Goal: Task Accomplishment & Management: Use online tool/utility

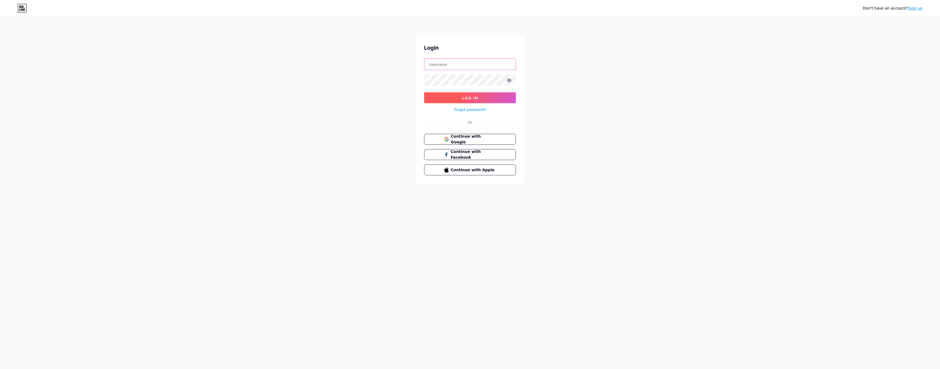
type input "[EMAIL_ADDRESS][DOMAIN_NAME]"
click at [459, 98] on button "Log In" at bounding box center [470, 97] width 92 height 11
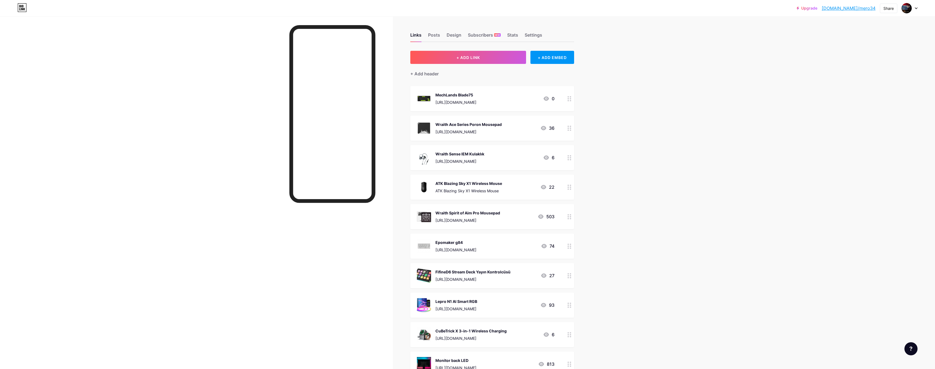
click at [454, 97] on div "MechLands Blade75" at bounding box center [456, 95] width 41 height 6
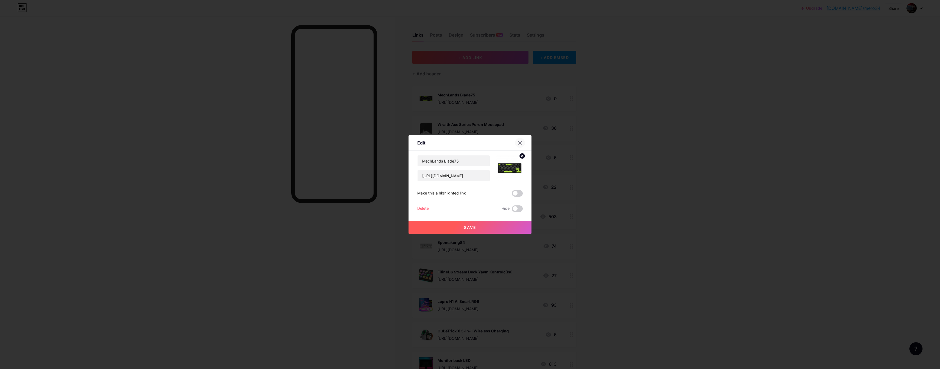
click at [519, 142] on icon at bounding box center [520, 143] width 4 height 4
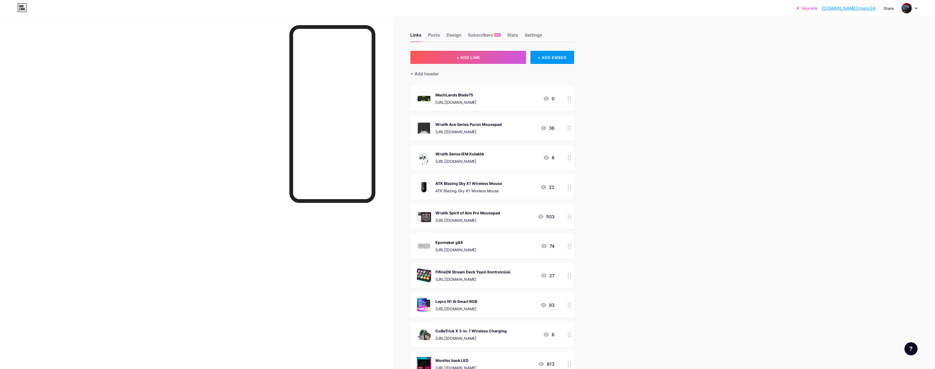
click at [484, 184] on div "ATK Blazing Sky X1 Wireless Mouse" at bounding box center [469, 184] width 67 height 6
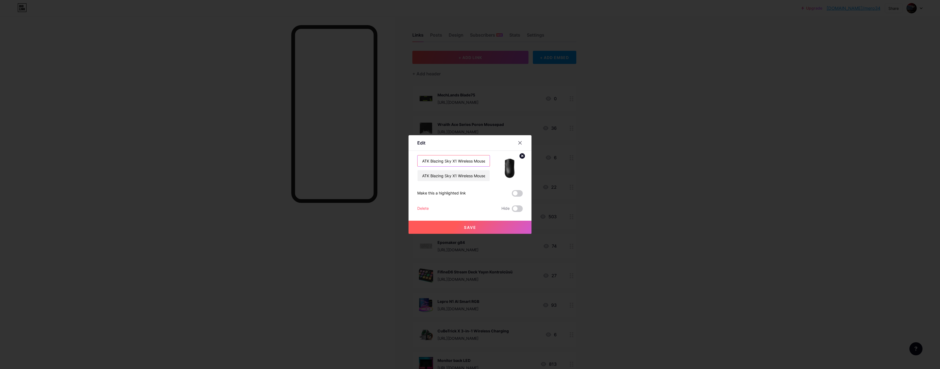
click at [485, 160] on input "ATK Blazing Sky X1 Wireless Mouse" at bounding box center [453, 160] width 72 height 11
drag, startPoint x: 485, startPoint y: 176, endPoint x: 307, endPoint y: 171, distance: 177.9
click at [307, 171] on div "Edit Content YouTube Play YouTube video without leaving your page. ADD Vimeo Pl…" at bounding box center [470, 184] width 940 height 369
paste input "[URL][DOMAIN_NAME]"
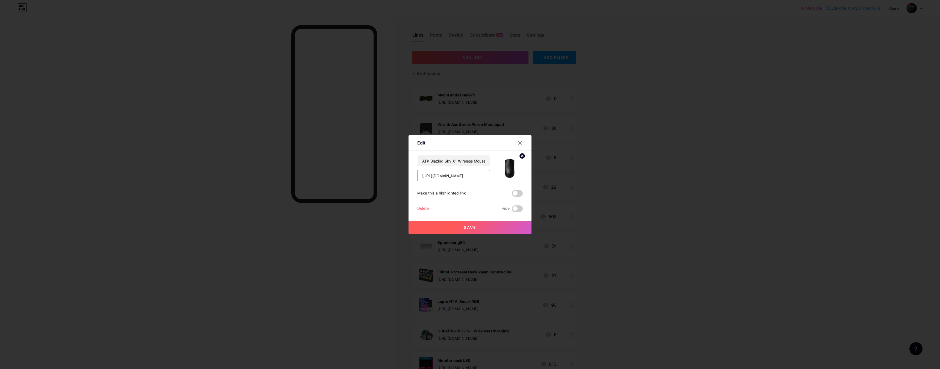
type input "[URL][DOMAIN_NAME]"
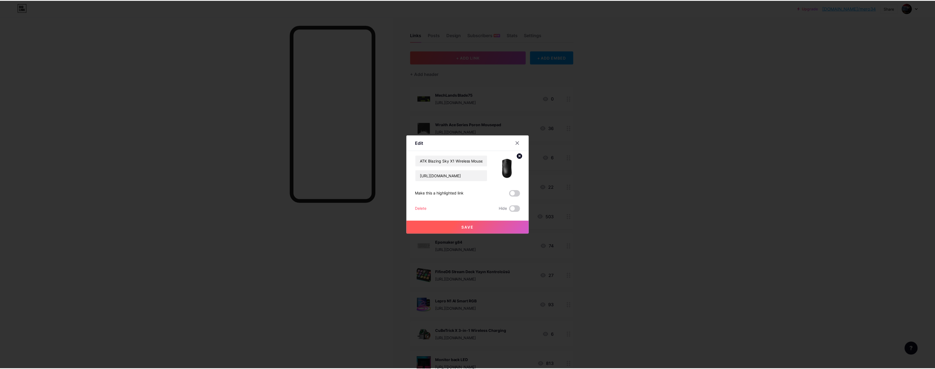
scroll to position [0, 0]
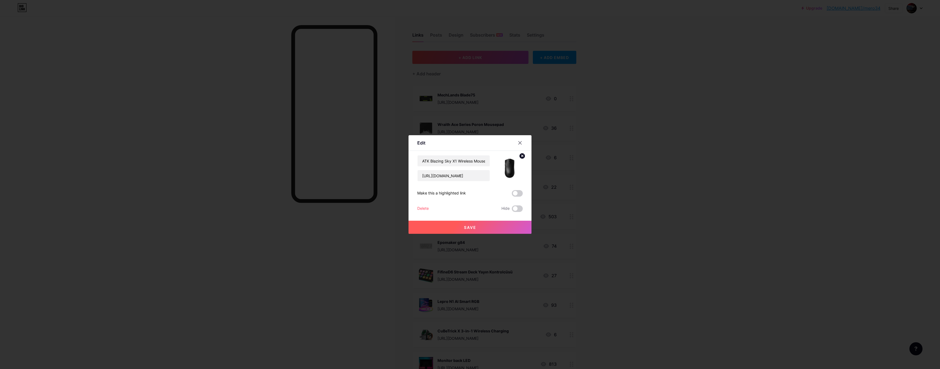
click at [483, 224] on button "Save" at bounding box center [469, 227] width 123 height 13
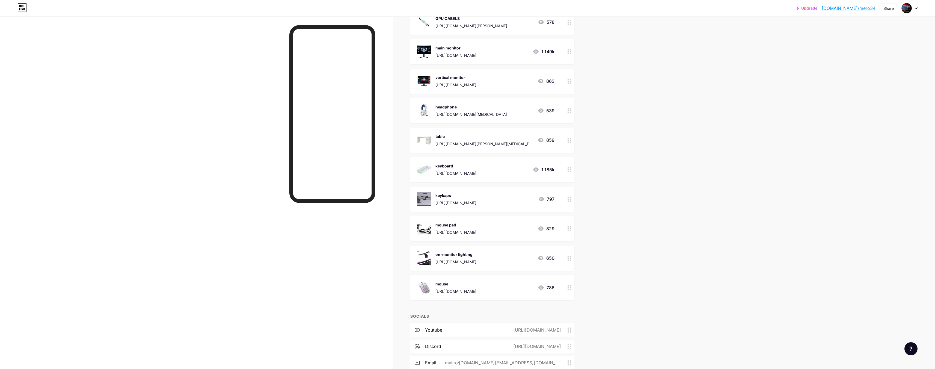
scroll to position [668, 0]
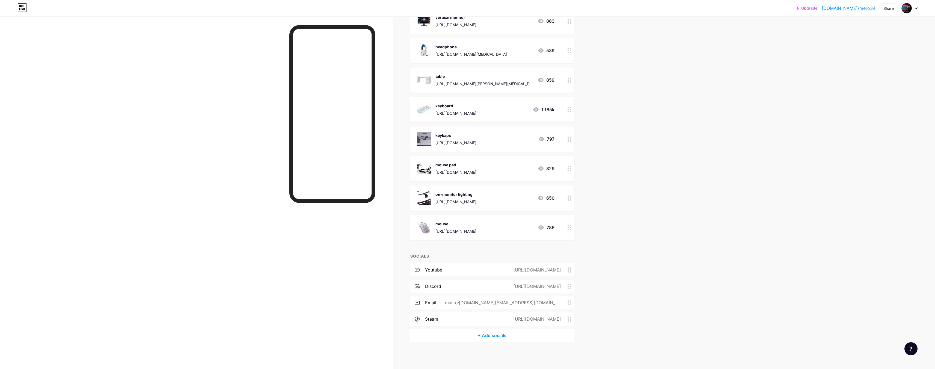
drag, startPoint x: 565, startPoint y: 287, endPoint x: 493, endPoint y: 284, distance: 71.6
click at [505, 284] on div "[URL][DOMAIN_NAME]" at bounding box center [536, 286] width 63 height 7
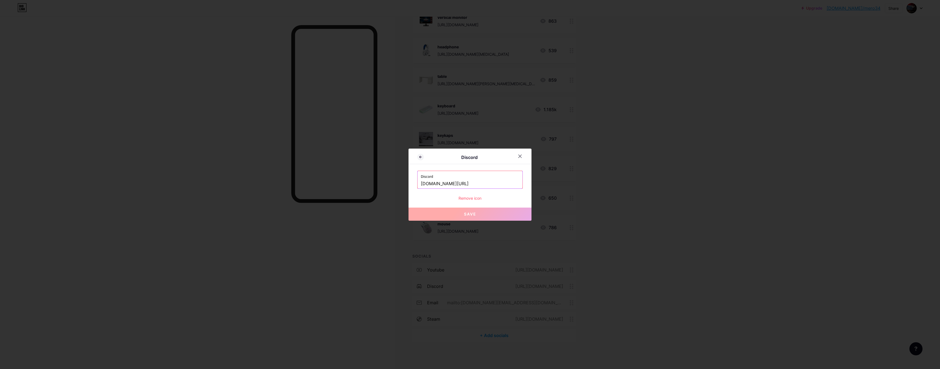
drag, startPoint x: 486, startPoint y: 181, endPoint x: 371, endPoint y: 182, distance: 115.5
click at [371, 182] on div "Discord Discord [DOMAIN_NAME][URL] Remove icon Save" at bounding box center [470, 184] width 940 height 369
click at [518, 156] on icon at bounding box center [520, 156] width 4 height 4
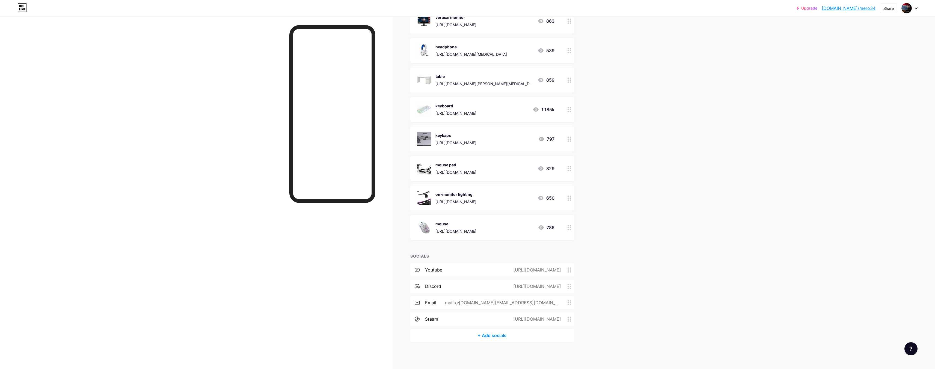
click at [570, 270] on icon at bounding box center [570, 269] width 4 height 5
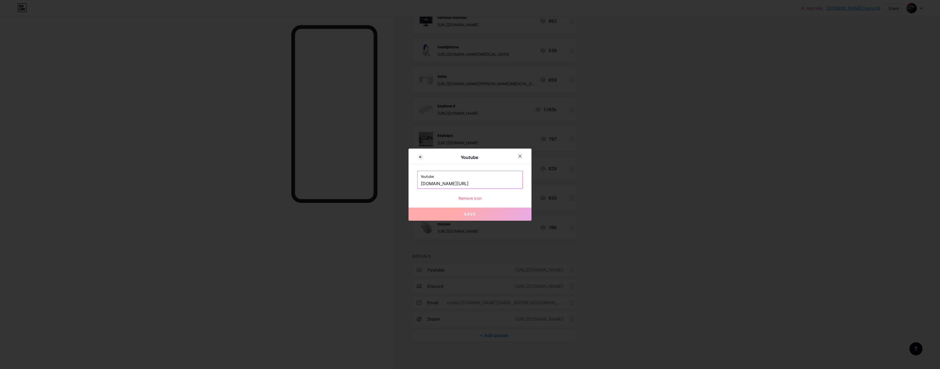
drag, startPoint x: 497, startPoint y: 184, endPoint x: 383, endPoint y: 181, distance: 113.9
click at [383, 181] on div "Youtube Youtube [DOMAIN_NAME][URL] Remove icon Save" at bounding box center [470, 184] width 940 height 369
drag, startPoint x: 520, startPoint y: 155, endPoint x: 514, endPoint y: 154, distance: 5.6
click at [520, 155] on icon at bounding box center [520, 156] width 4 height 4
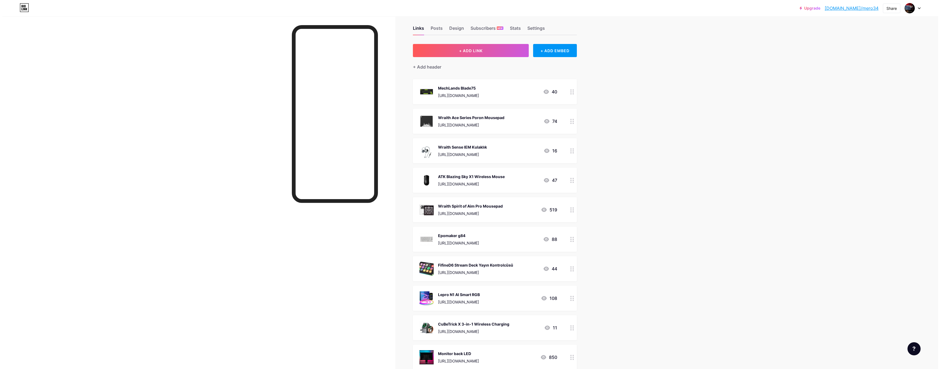
scroll to position [0, 0]
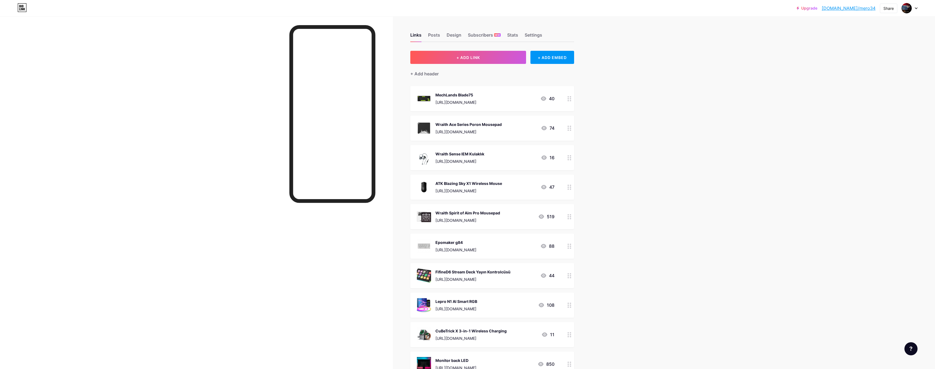
click at [443, 95] on div "MechLands Blade75" at bounding box center [456, 95] width 41 height 6
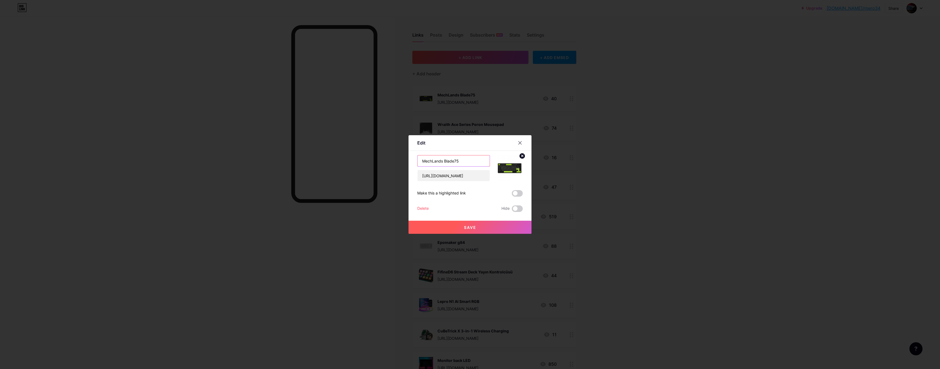
click at [464, 161] on input "MechLands Blade75" at bounding box center [453, 160] width 72 height 11
click at [469, 176] on input "[URL][DOMAIN_NAME]" at bounding box center [453, 175] width 72 height 11
click at [518, 142] on icon at bounding box center [520, 143] width 4 height 4
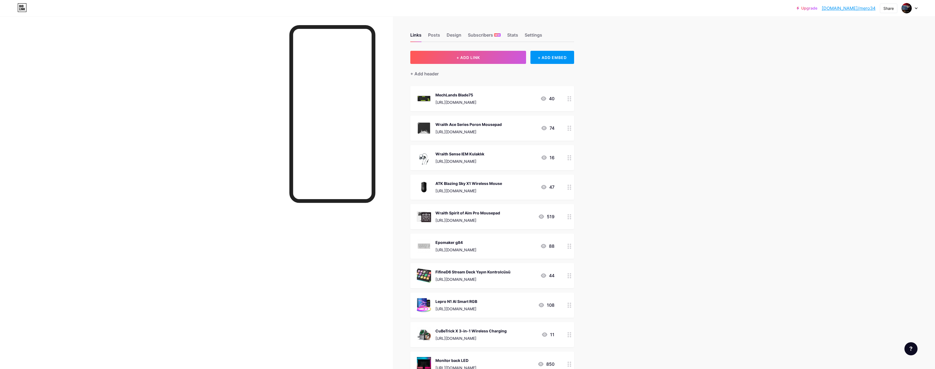
click at [429, 190] on img at bounding box center [424, 187] width 14 height 14
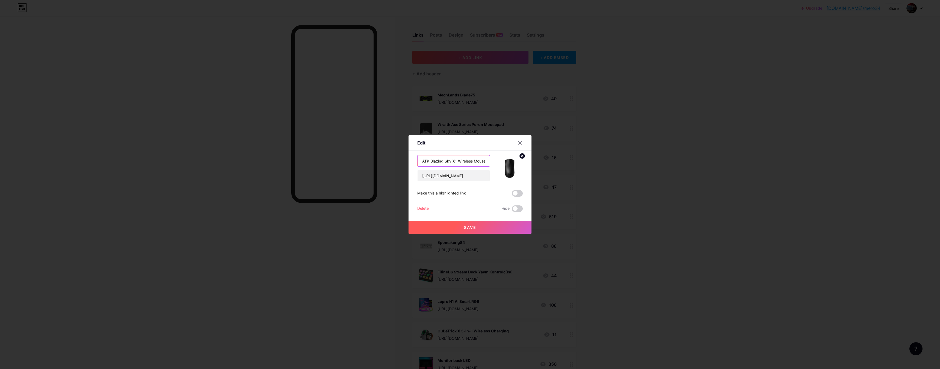
click at [469, 162] on input "ATK Blazing Sky X1 Wireless Mouse" at bounding box center [453, 160] width 72 height 11
click at [428, 176] on input "[URL][DOMAIN_NAME]" at bounding box center [453, 175] width 72 height 11
click at [513, 163] on img at bounding box center [509, 168] width 26 height 26
click at [507, 166] on img at bounding box center [509, 168] width 26 height 26
click at [518, 143] on icon at bounding box center [520, 143] width 4 height 4
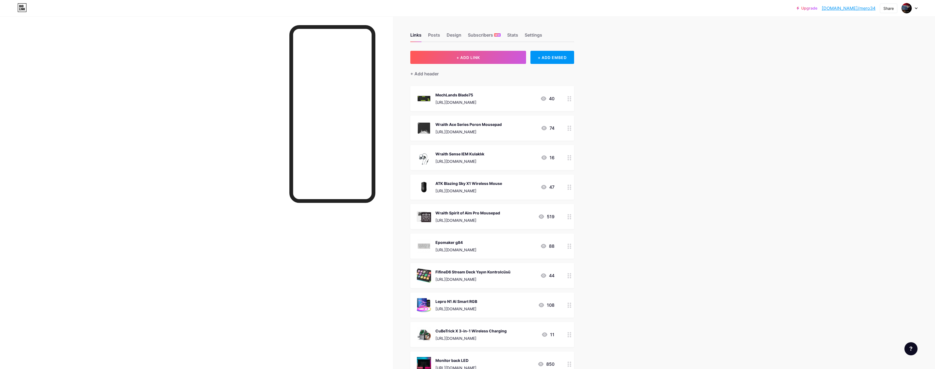
click at [464, 214] on div "Wraith Spirit of Aim Pro Mousepad" at bounding box center [468, 213] width 65 height 6
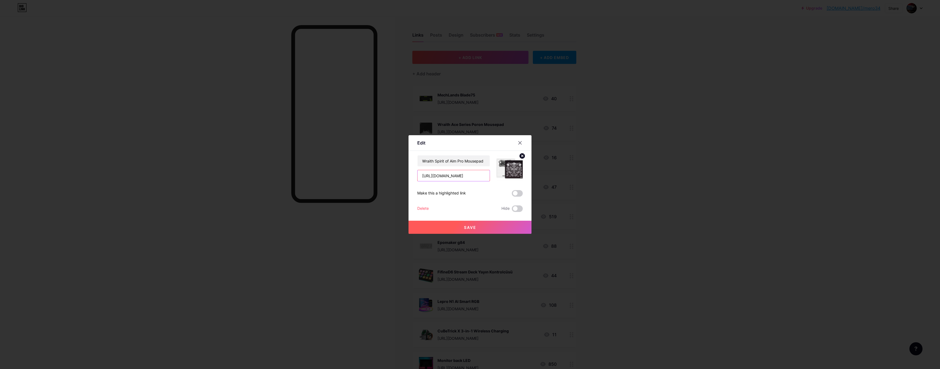
click at [467, 176] on input "[URL][DOMAIN_NAME]" at bounding box center [453, 175] width 72 height 11
click at [467, 166] on div "Wraith Spirit of Aim Pro Mousepad" at bounding box center [453, 160] width 73 height 11
click at [468, 161] on input "Wraith Spirit of Aim Pro Mousepad" at bounding box center [453, 160] width 72 height 11
click at [447, 179] on input "[URL][DOMAIN_NAME]" at bounding box center [453, 175] width 72 height 11
click at [520, 140] on div at bounding box center [520, 143] width 10 height 10
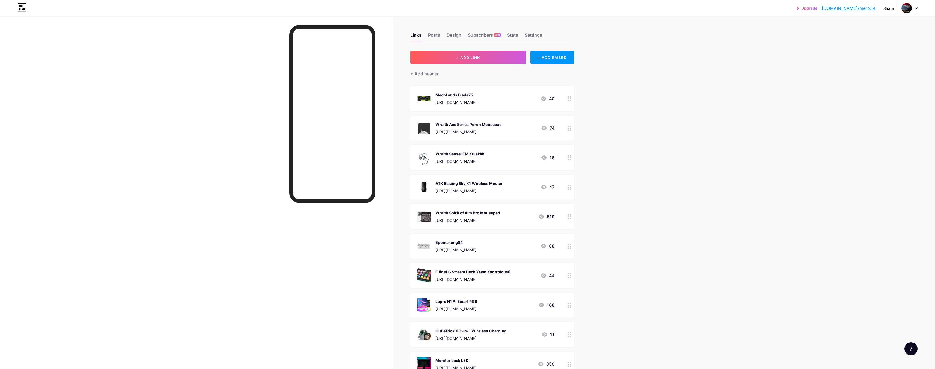
click at [428, 128] on img at bounding box center [424, 128] width 14 height 14
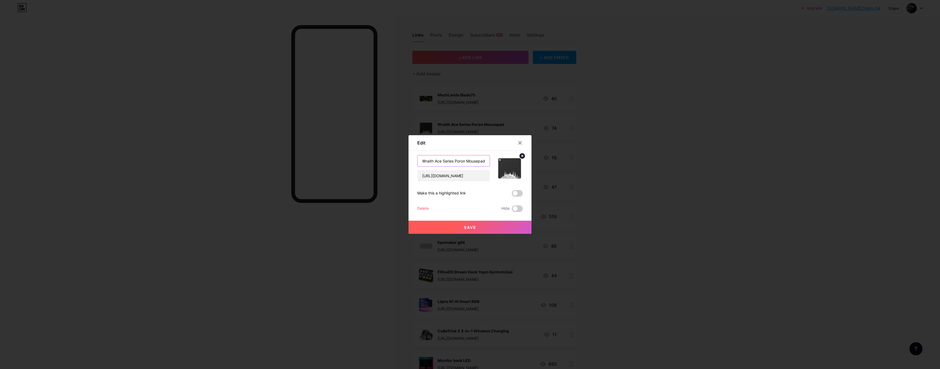
click at [441, 163] on input "Wraith Ace Series Poron Mousepad" at bounding box center [453, 160] width 72 height 11
click at [462, 177] on input "[URL][DOMAIN_NAME]" at bounding box center [453, 175] width 72 height 11
click at [518, 141] on icon at bounding box center [520, 143] width 4 height 4
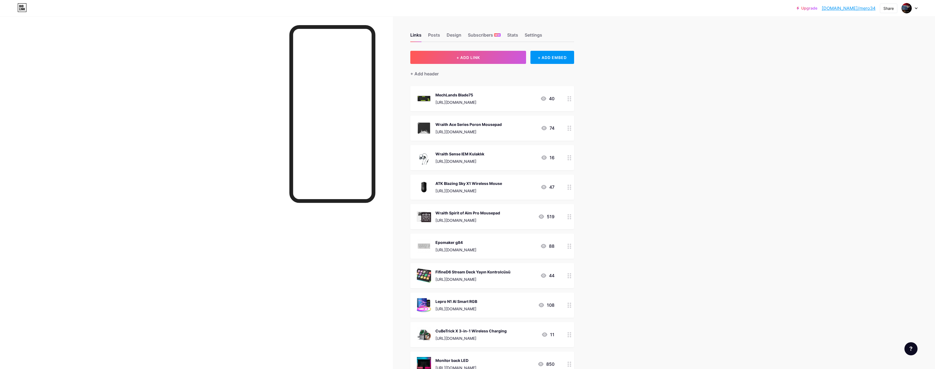
click at [458, 183] on div "ATK Blazing Sky X1 Wireless Mouse" at bounding box center [469, 184] width 67 height 6
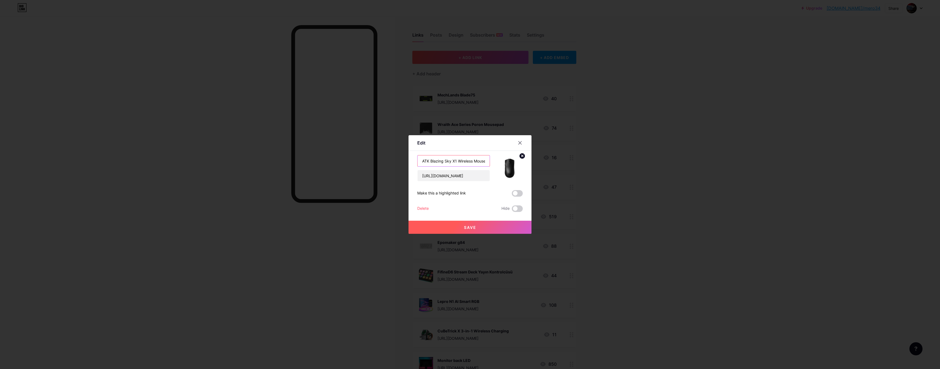
click at [463, 160] on input "ATK Blazing Sky X1 Wireless Mouse" at bounding box center [453, 160] width 72 height 11
click at [450, 176] on input "[URL][DOMAIN_NAME]" at bounding box center [453, 175] width 72 height 11
click at [519, 144] on icon at bounding box center [519, 142] width 3 height 3
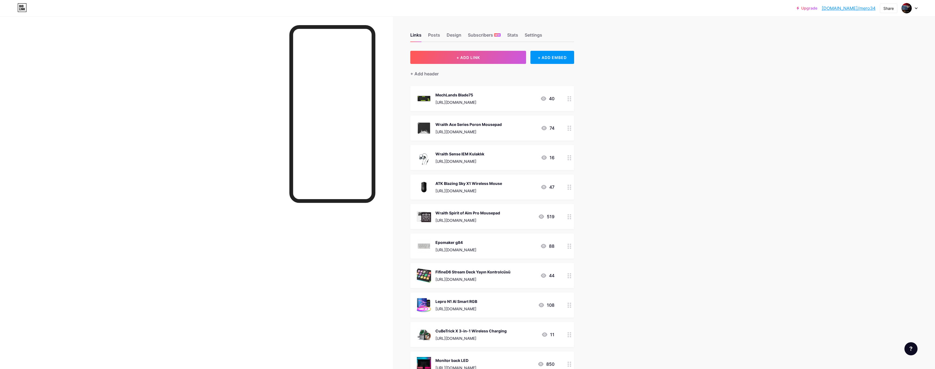
click at [455, 211] on div "Wraith Spirit of Aim Pro Mousepad" at bounding box center [468, 213] width 65 height 6
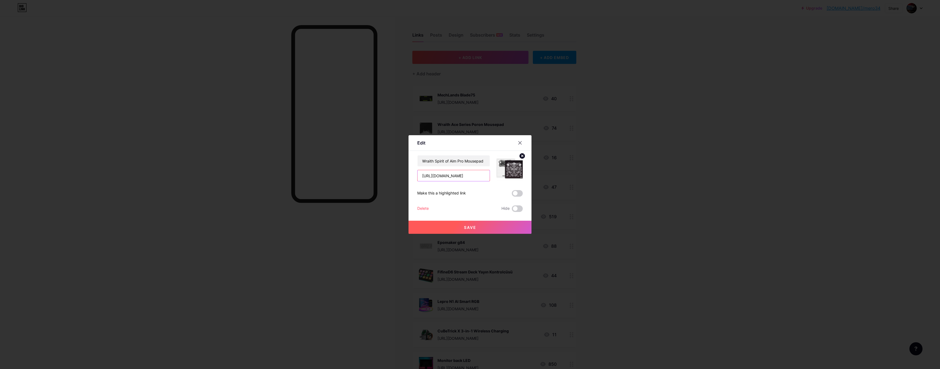
click at [446, 176] on input "[URL][DOMAIN_NAME]" at bounding box center [453, 175] width 72 height 11
click at [453, 163] on input "Wraith Spirit of Aim Pro Mousepad" at bounding box center [453, 160] width 72 height 11
click at [519, 141] on icon at bounding box center [520, 143] width 4 height 4
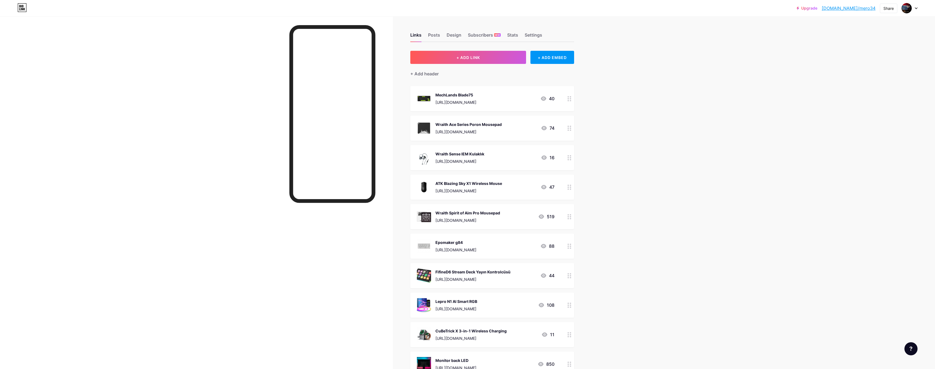
click at [457, 155] on div "Wraith Sense IEM Kulaklık" at bounding box center [460, 154] width 49 height 6
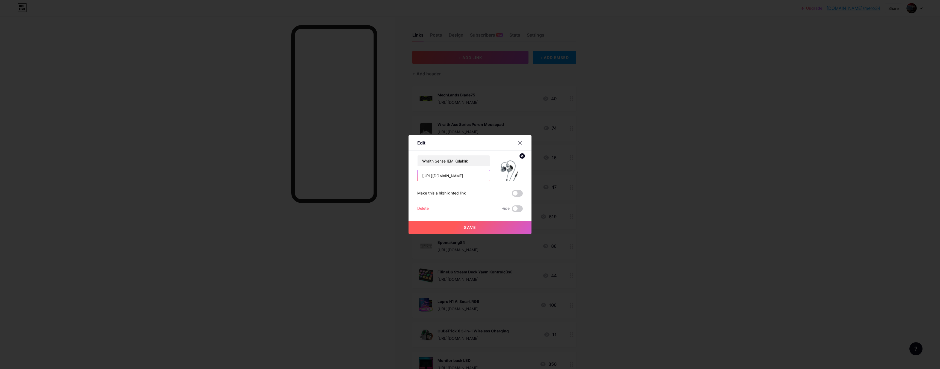
click at [442, 177] on input "[URL][DOMAIN_NAME]" at bounding box center [453, 175] width 72 height 11
click at [436, 162] on input "Wraith Sense IEM Kulaklık" at bounding box center [453, 160] width 72 height 11
drag, startPoint x: 436, startPoint y: 162, endPoint x: 468, endPoint y: 158, distance: 31.6
click at [468, 158] on input "Wraith Sense IEM Kulaklık" at bounding box center [453, 160] width 72 height 11
click at [458, 177] on input "[URL][DOMAIN_NAME]" at bounding box center [453, 175] width 72 height 11
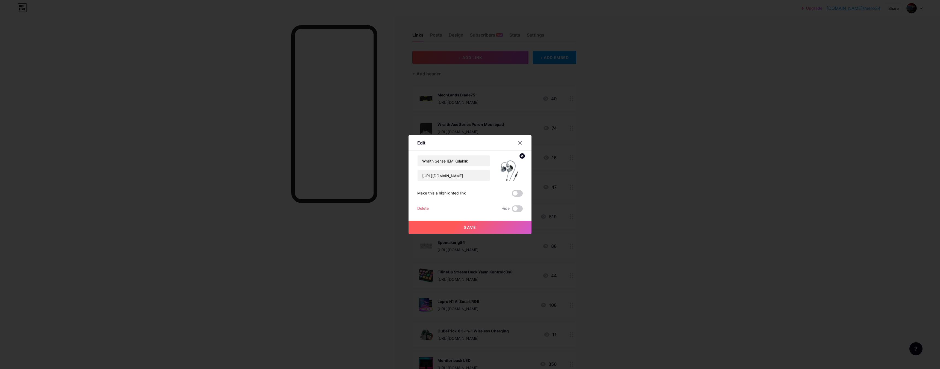
click at [522, 142] on div at bounding box center [520, 143] width 10 height 10
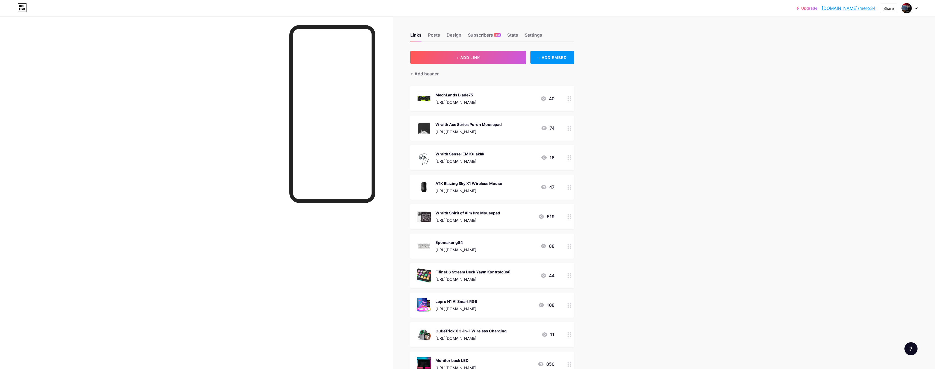
click at [462, 181] on div "ATK Blazing Sky X1 Wireless Mouse" at bounding box center [469, 184] width 67 height 6
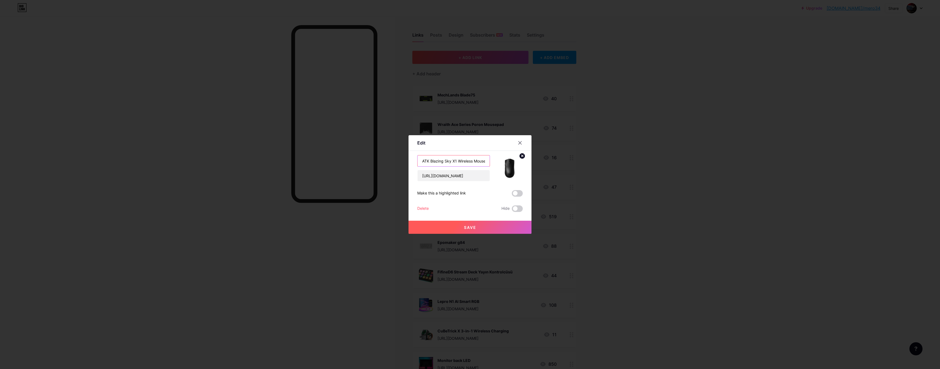
click at [450, 162] on input "ATK Blazing Sky X1 Wireless Mouse" at bounding box center [453, 160] width 72 height 11
